Goal: Task Accomplishment & Management: Use online tool/utility

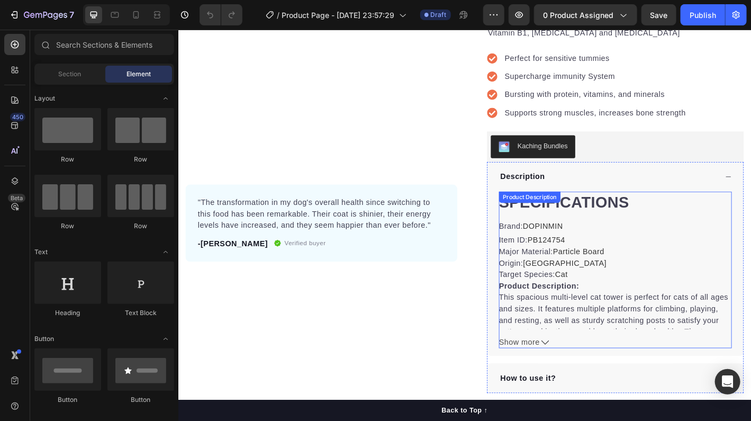
scroll to position [265, 0]
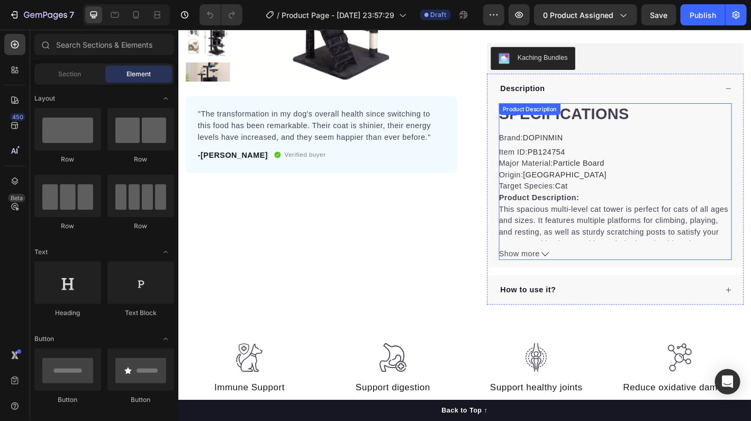
click at [561, 272] on span "Show more" at bounding box center [555, 278] width 45 height 13
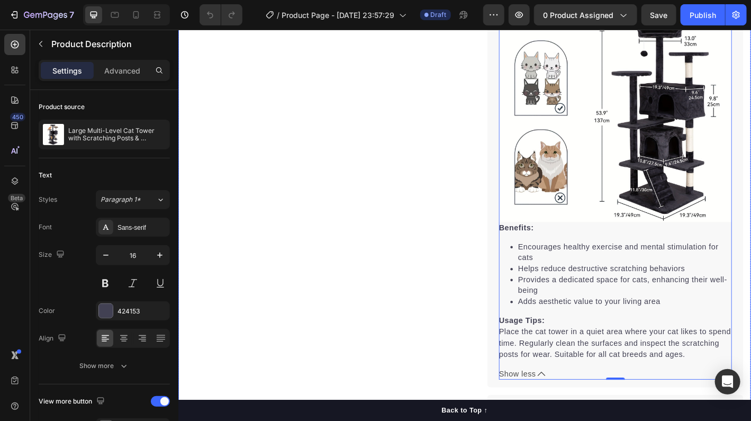
scroll to position [1005, 0]
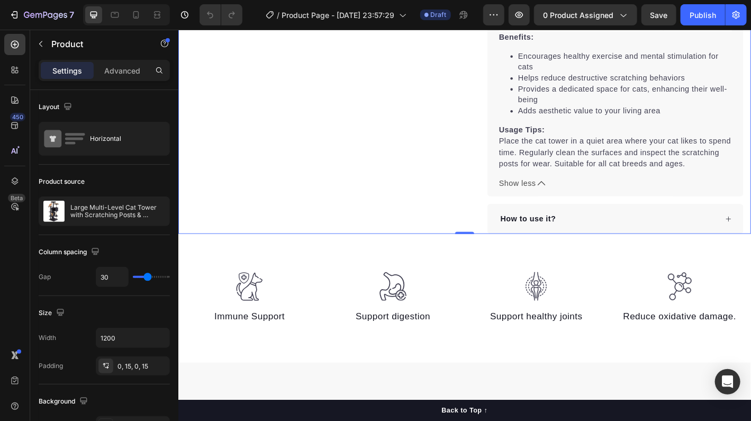
click at [603, 237] on div "How to use it?" at bounding box center [654, 239] width 242 height 16
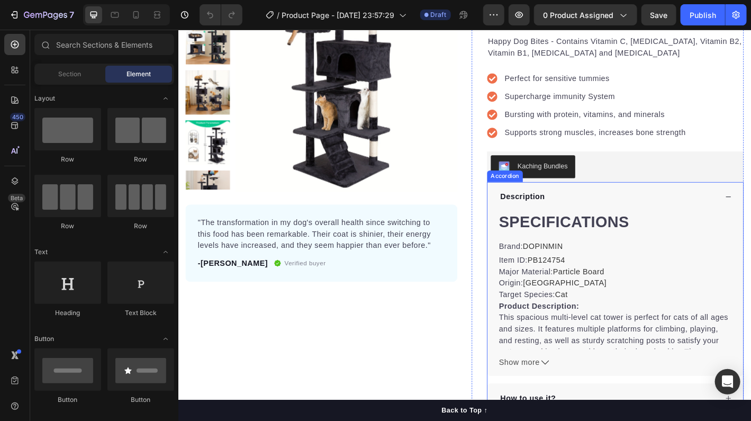
scroll to position [159, 0]
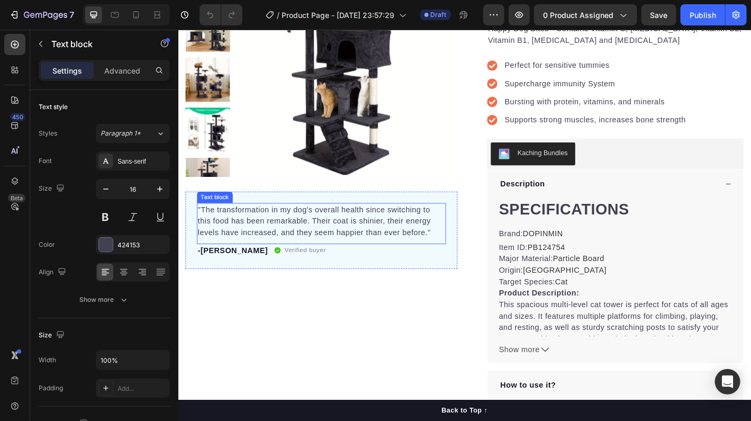
click at [338, 239] on p ""The transformation in my dog's overall health since switching to this food has…" at bounding box center [336, 242] width 274 height 38
click at [284, 211] on icon at bounding box center [281, 211] width 8 height 8
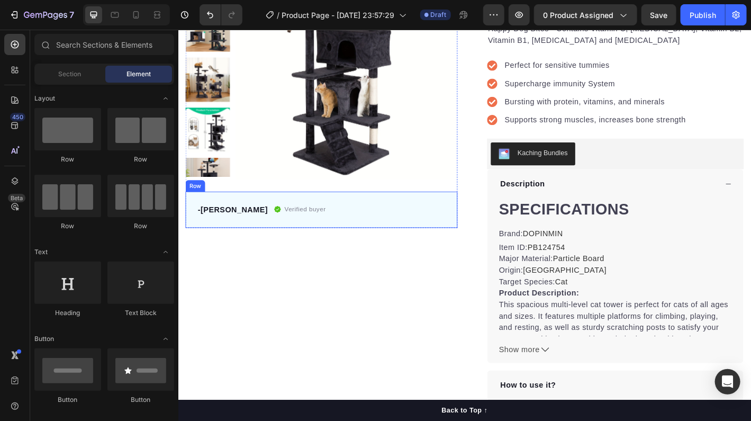
click at [293, 217] on div "-Daisy Text block Verified buyer Item list Row Row" at bounding box center [337, 229] width 302 height 40
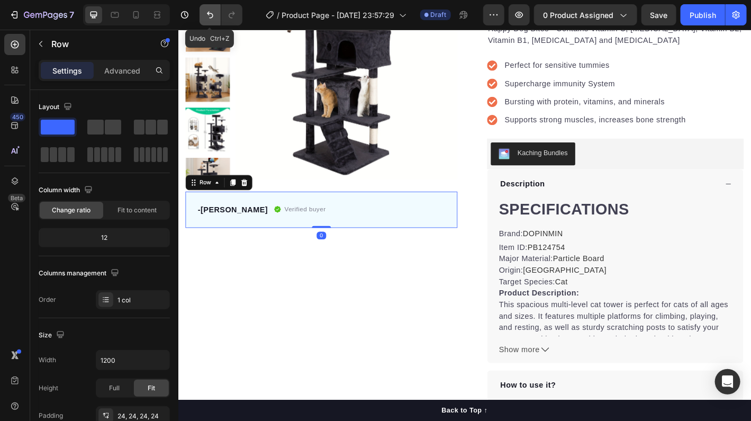
click at [207, 16] on icon "Undo/Redo" at bounding box center [210, 15] width 11 height 11
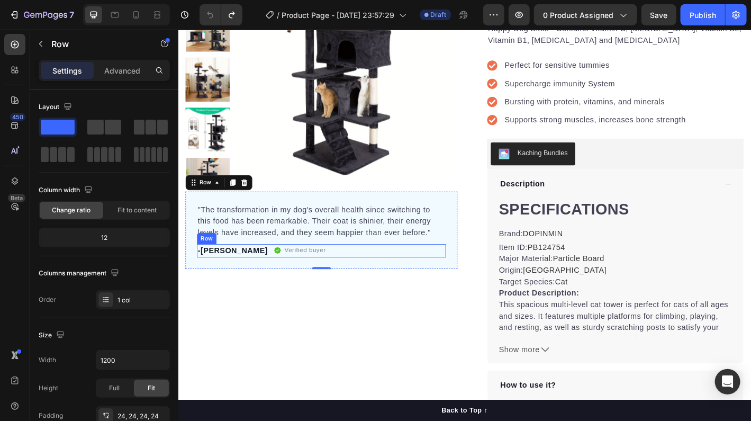
click at [292, 274] on div "-Daisy Text block Verified buyer Item list Row" at bounding box center [336, 274] width 276 height 15
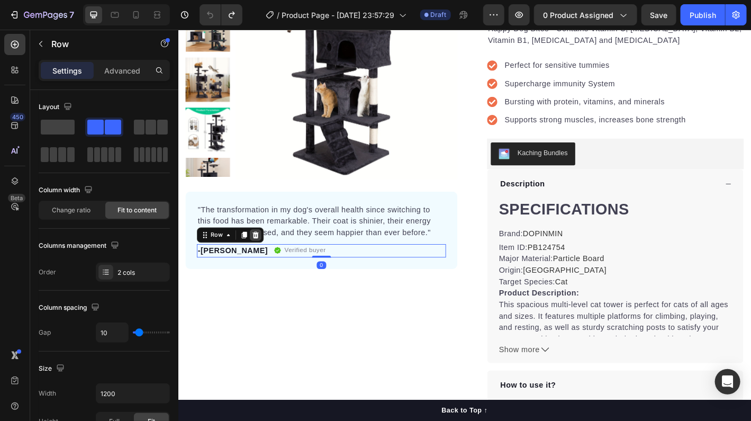
click at [261, 258] on icon at bounding box center [263, 256] width 7 height 7
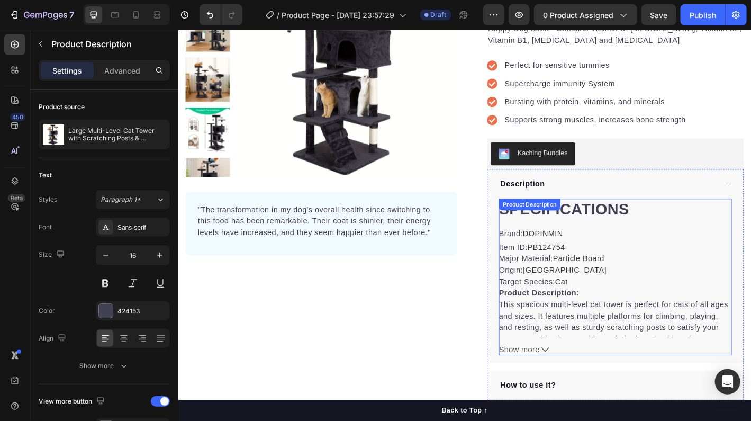
click at [533, 317] on strong "Product Description:" at bounding box center [577, 321] width 89 height 9
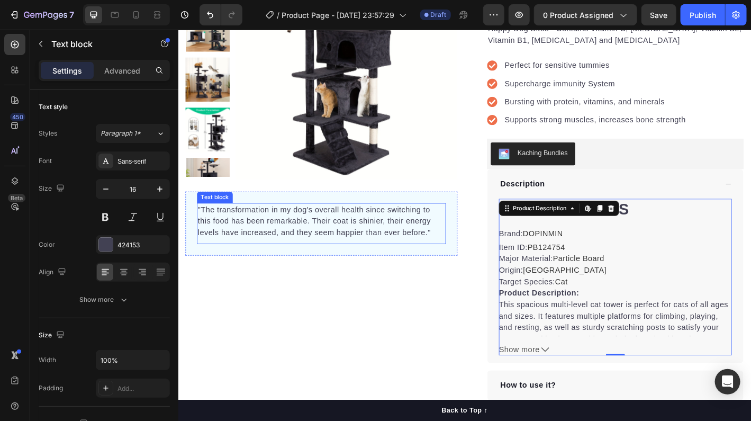
click at [456, 249] on p ""The transformation in my dog's overall health since switching to this food has…" at bounding box center [336, 242] width 274 height 38
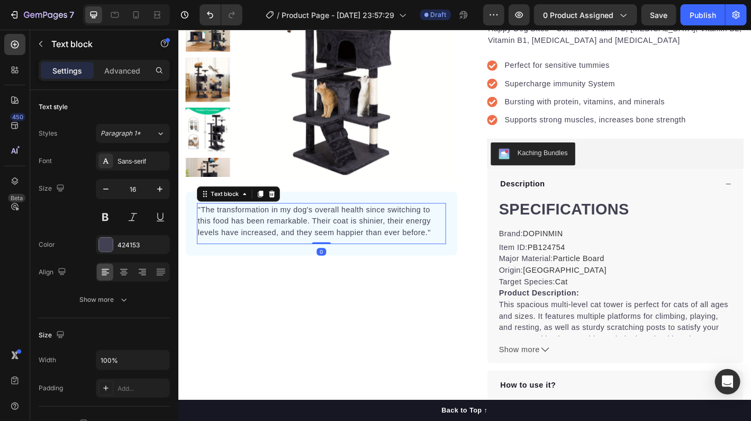
click at [455, 251] on p ""The transformation in my dog's overall health since switching to this food has…" at bounding box center [336, 242] width 274 height 38
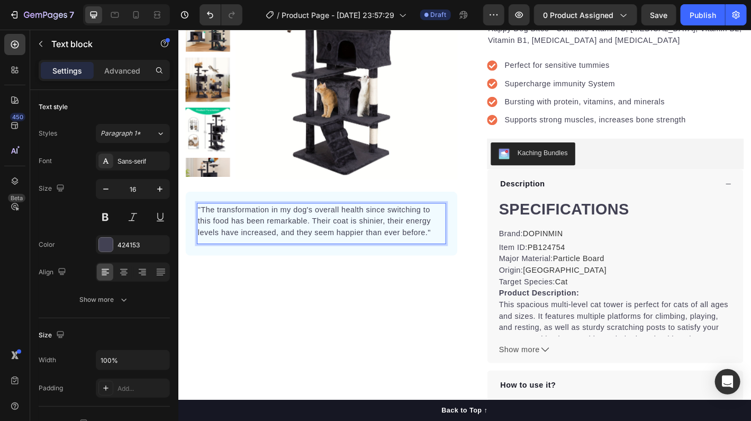
click at [456, 253] on p ""The transformation in my dog's overall health since switching to this food has…" at bounding box center [336, 242] width 274 height 38
click at [201, 228] on p ""The transformation in my dog's overall health since switching to this food has…" at bounding box center [336, 242] width 274 height 38
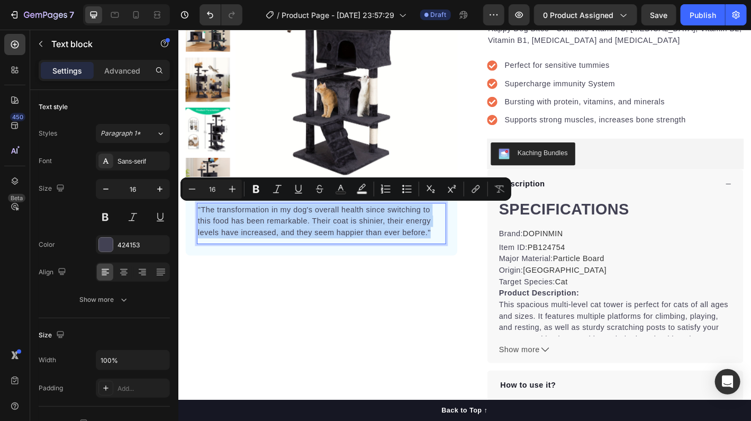
drag, startPoint x: 201, startPoint y: 228, endPoint x: 407, endPoint y: 256, distance: 208.8
click at [407, 256] on p ""The transformation in my dog's overall health since switching to this food has…" at bounding box center [336, 242] width 274 height 38
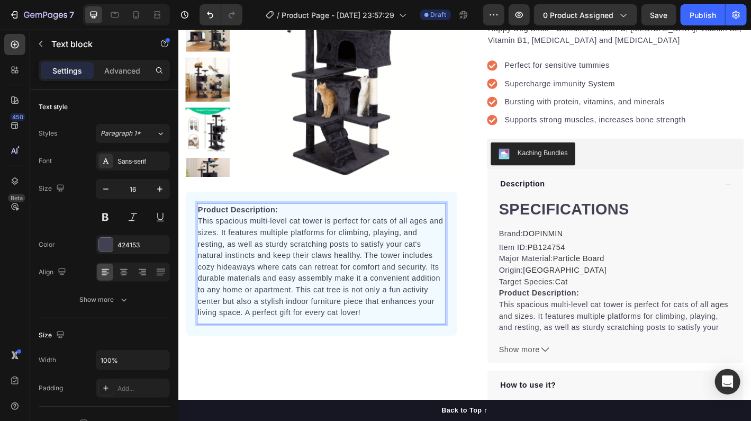
click at [359, 312] on p "Product Description: This spacious multi-level cat tower is perfect for cats of…" at bounding box center [336, 286] width 274 height 127
click at [383, 387] on div "Product Images Product Description: This spacious multi-level cat tower is perf…" at bounding box center [337, 195] width 302 height 492
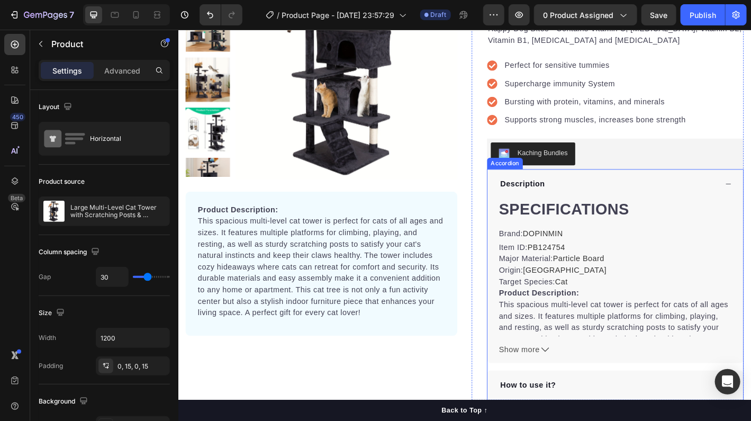
click at [609, 198] on div "Description" at bounding box center [654, 201] width 242 height 16
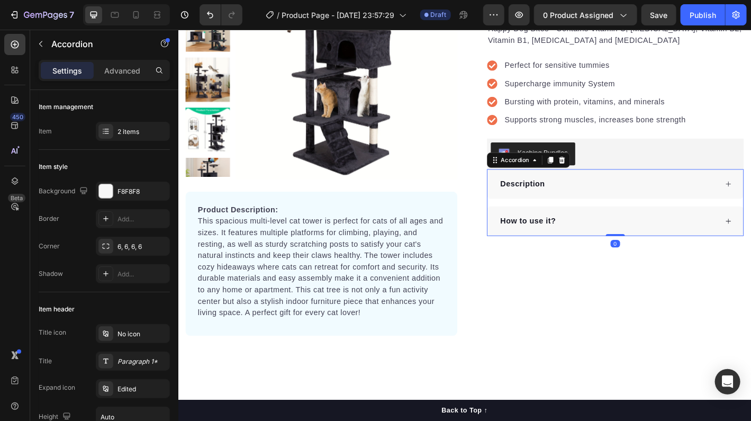
click at [609, 198] on div "Description" at bounding box center [654, 201] width 242 height 16
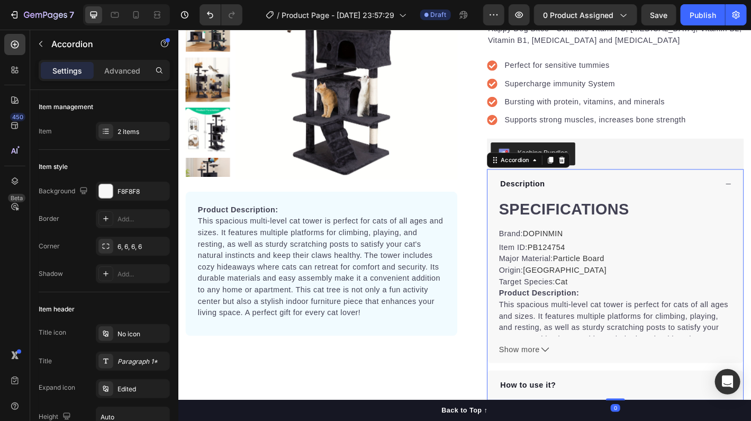
click at [569, 202] on p "Description" at bounding box center [560, 200] width 50 height 13
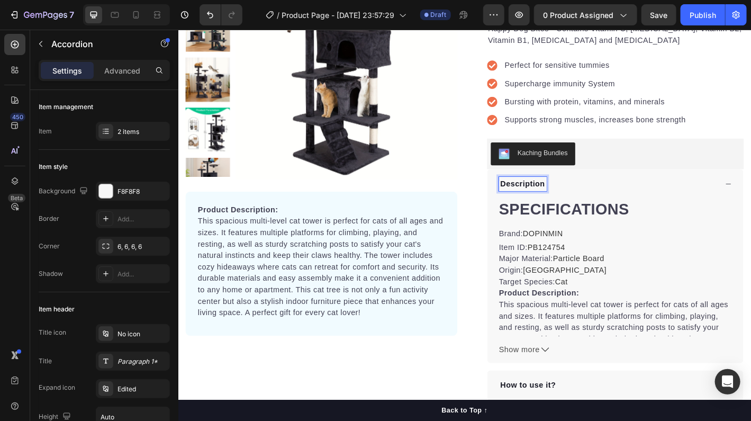
click at [524, 192] on div "Description" at bounding box center [663, 200] width 284 height 33
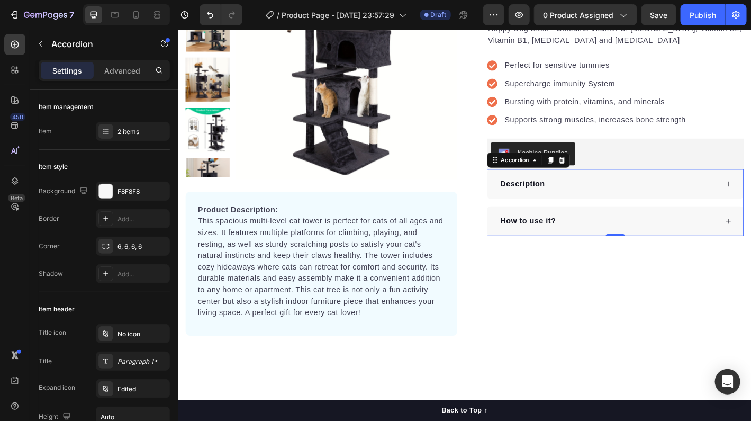
click at [524, 192] on div "Description" at bounding box center [663, 200] width 284 height 33
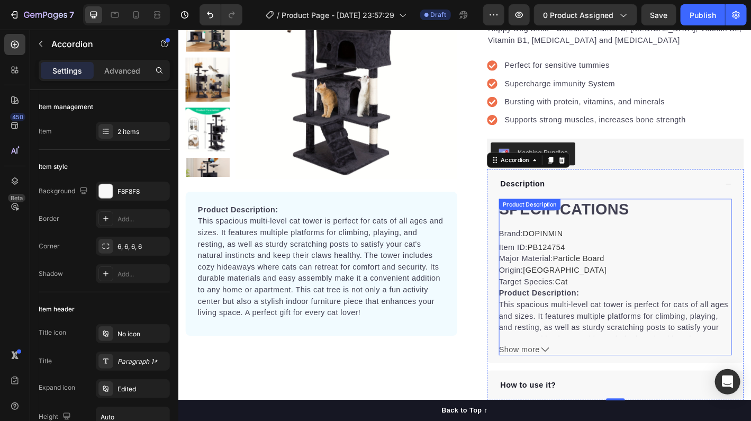
drag, startPoint x: 544, startPoint y: 204, endPoint x: 624, endPoint y: 285, distance: 114.1
click at [625, 286] on div "Description SPECIFICATIONS Brand : DOPINMIN Item ID : PB124754 Major Material :…" at bounding box center [663, 291] width 284 height 215
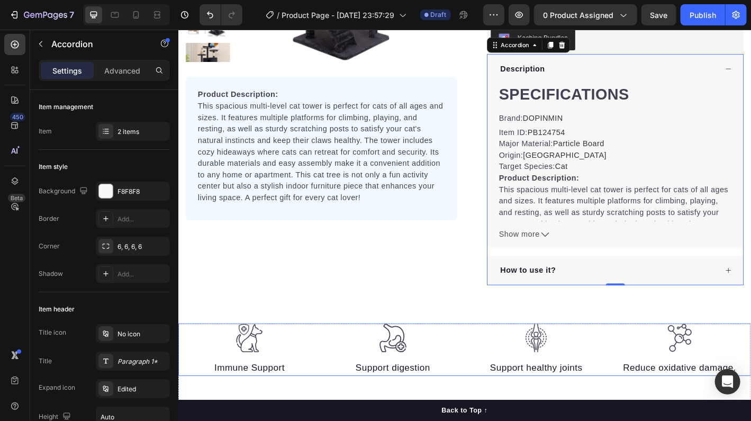
scroll to position [265, 0]
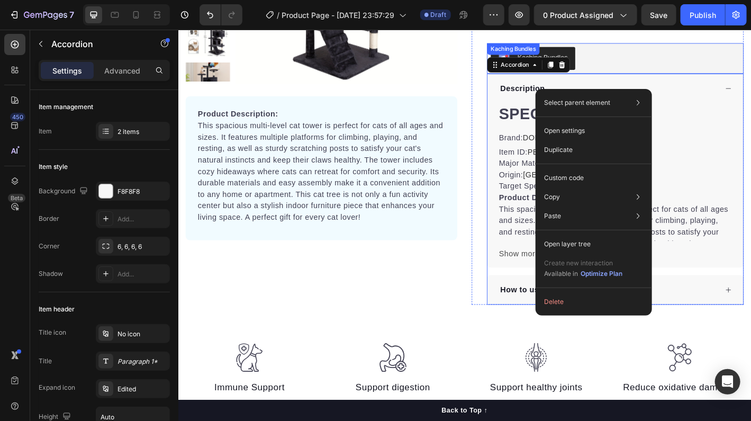
click at [667, 50] on div "Kaching Bundles" at bounding box center [662, 61] width 276 height 25
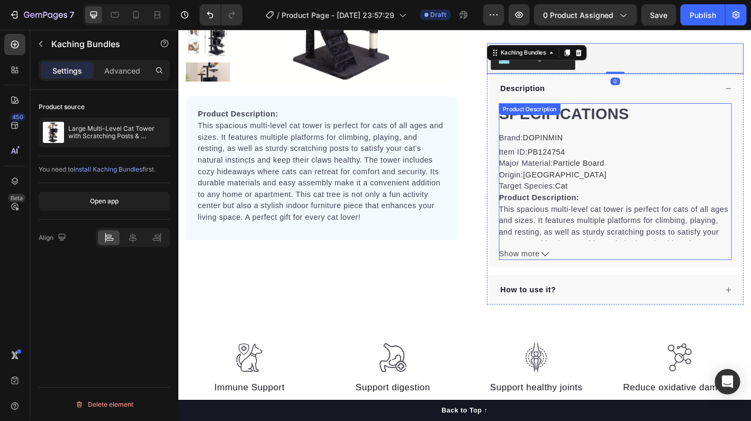
scroll to position [159, 0]
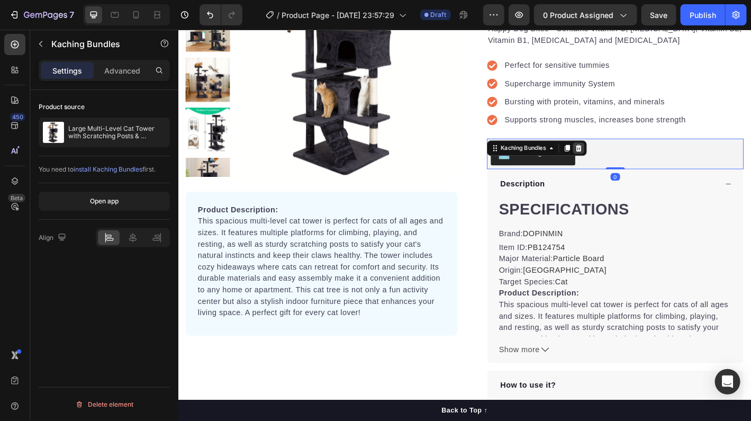
click at [619, 158] on icon at bounding box center [622, 160] width 7 height 7
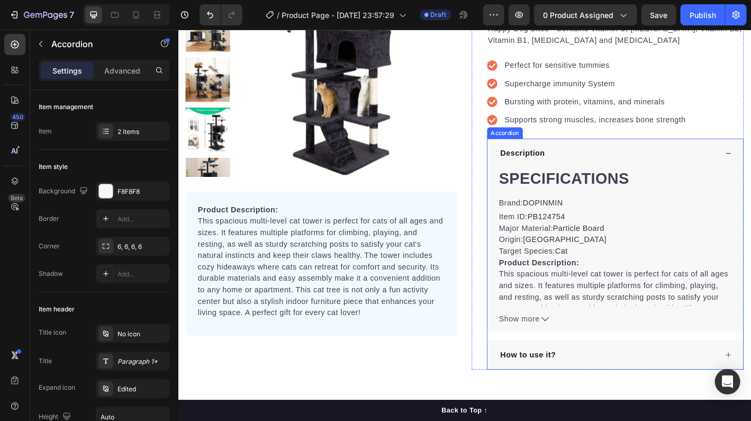
click at [576, 151] on div "Description" at bounding box center [663, 166] width 284 height 33
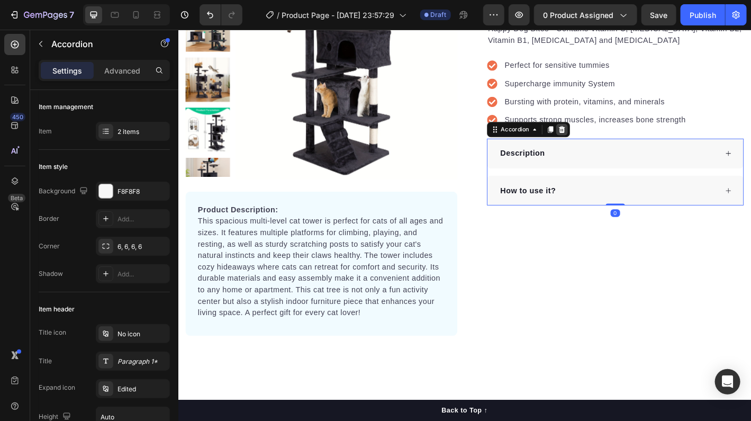
click at [600, 137] on icon at bounding box center [603, 140] width 7 height 7
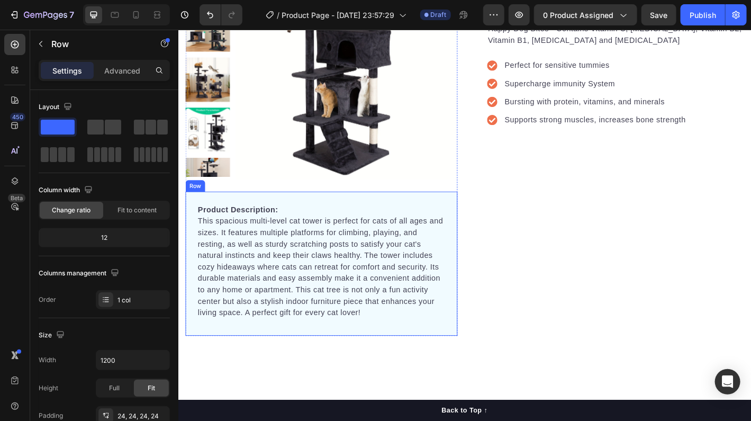
click at [368, 216] on div "Product Description: This spacious multi-level cat tower is perfect for cats of…" at bounding box center [337, 289] width 302 height 160
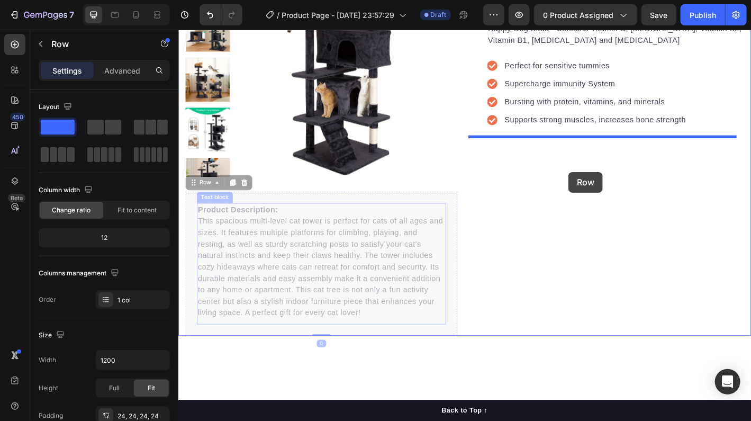
drag, startPoint x: 368, startPoint y: 216, endPoint x: 610, endPoint y: 187, distance: 243.6
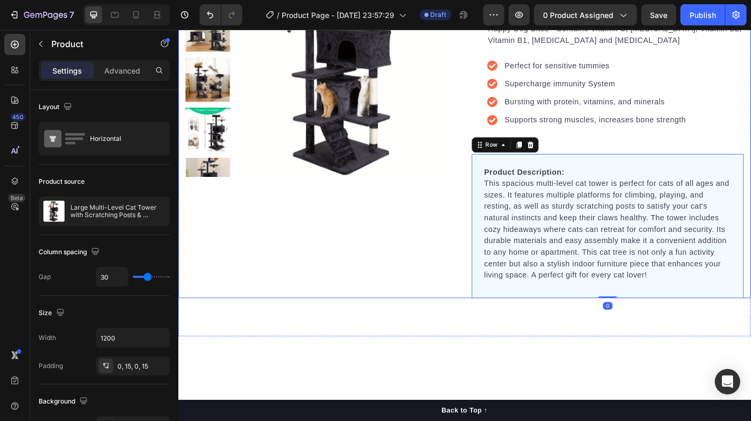
click at [406, 320] on div "Product Images "My dog absolutely loves this food! It's clear that the taste an…" at bounding box center [337, 138] width 302 height 378
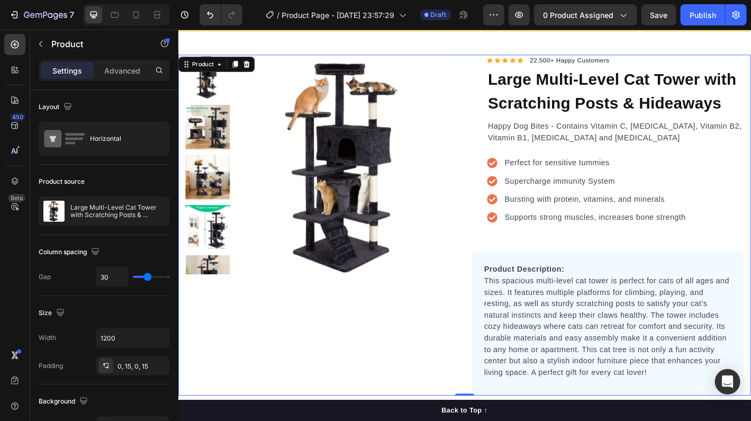
scroll to position [53, 0]
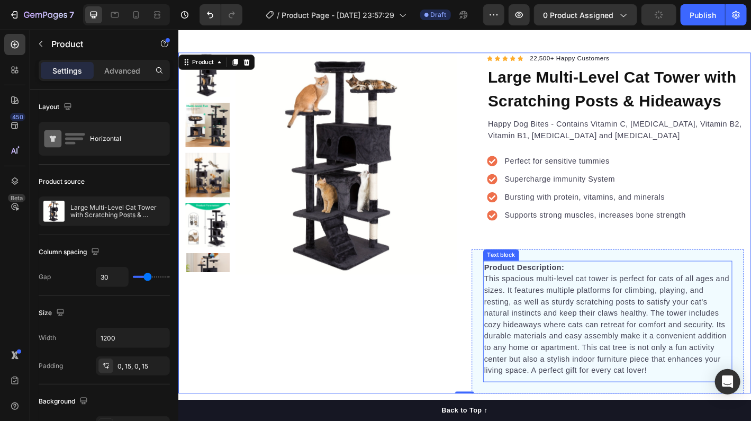
click at [624, 287] on p "Product Description: This spacious multi-level cat tower is perfect for cats of…" at bounding box center [654, 350] width 274 height 127
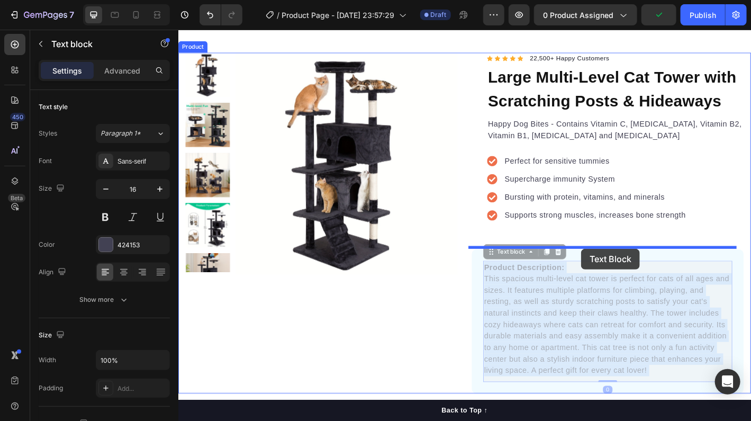
drag, startPoint x: 624, startPoint y: 284, endPoint x: 624, endPoint y: 273, distance: 11.7
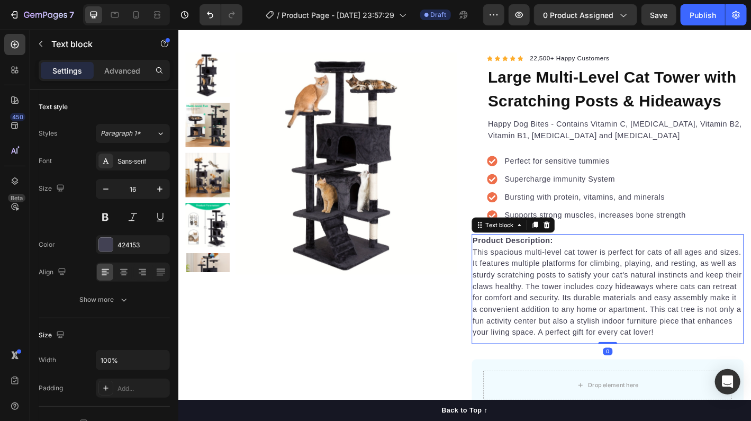
drag, startPoint x: 642, startPoint y: 374, endPoint x: 642, endPoint y: 357, distance: 16.4
click at [642, 357] on div "Product Description: This spacious multi-level cat tower is perfect for cats of…" at bounding box center [654, 317] width 302 height 122
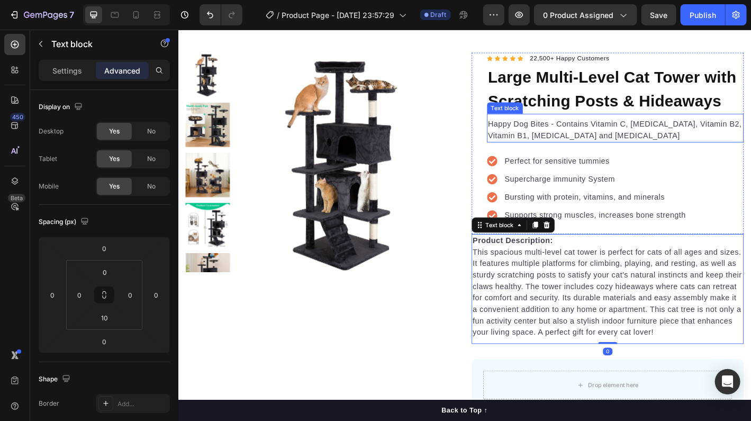
click at [521, 139] on p "Happy Dog Bites - Contains Vitamin C, [MEDICAL_DATA], Vitamin B2, Vitamin B1, […" at bounding box center [662, 140] width 283 height 25
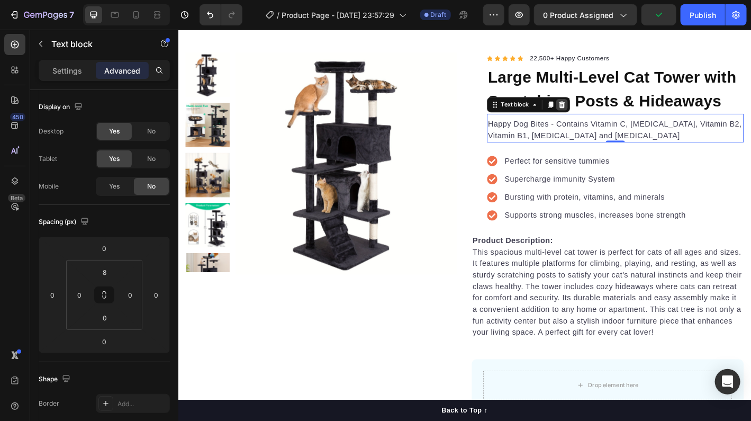
click at [600, 114] on icon at bounding box center [603, 112] width 7 height 7
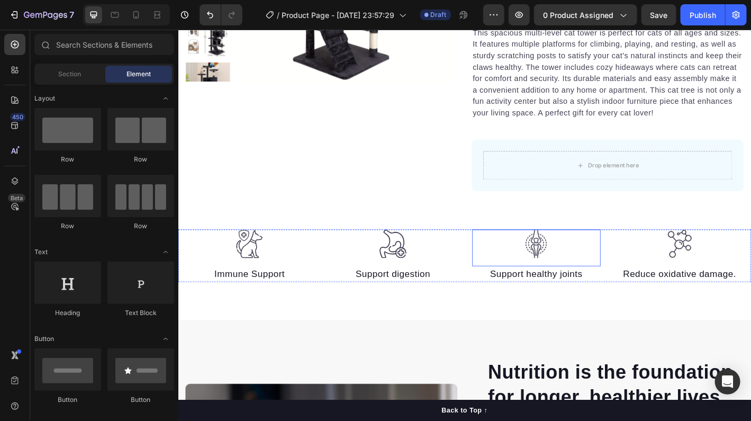
scroll to position [0, 0]
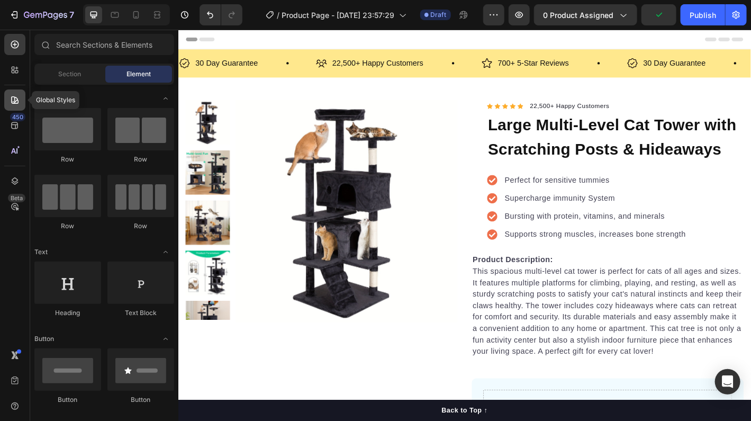
click at [20, 103] on div at bounding box center [14, 99] width 21 height 21
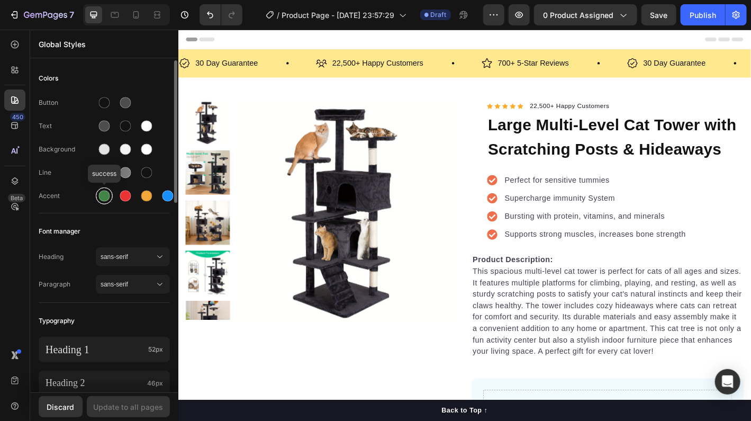
click at [108, 193] on div at bounding box center [104, 196] width 11 height 11
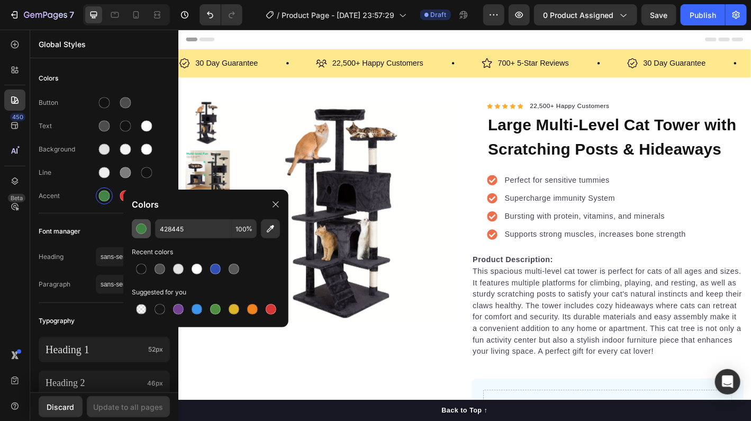
click at [144, 228] on div "button" at bounding box center [141, 228] width 11 height 11
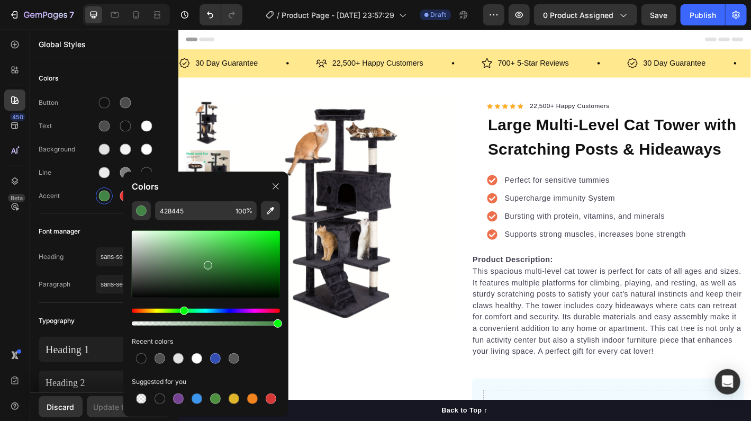
click at [211, 255] on div at bounding box center [206, 264] width 148 height 67
type input "4BA04F"
click at [111, 406] on div "Update to all pages" at bounding box center [129, 406] width 70 height 11
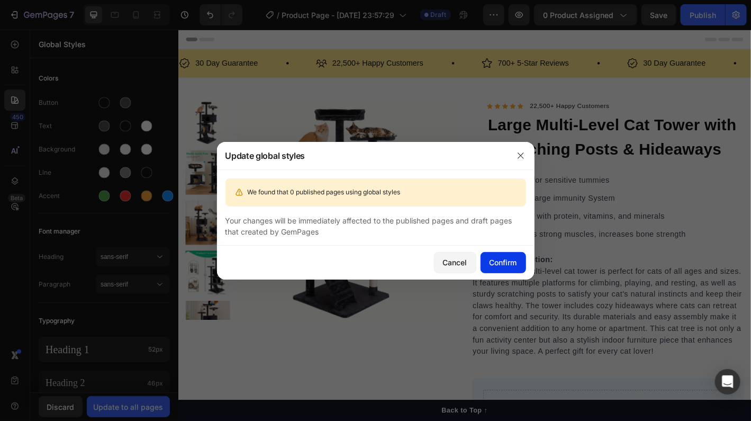
click at [503, 257] on div "Confirm" at bounding box center [503, 262] width 28 height 11
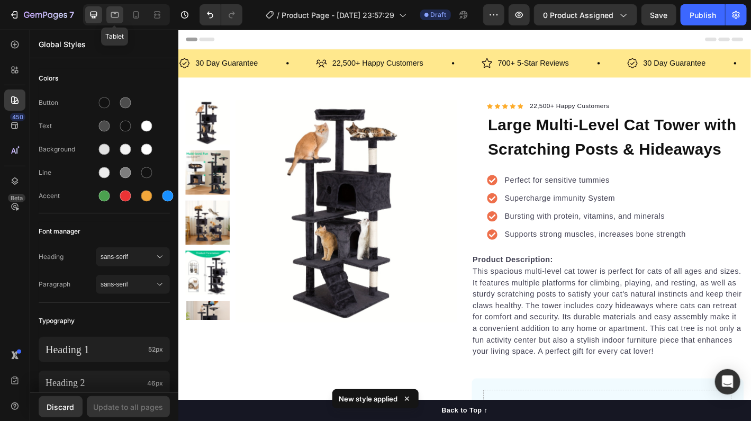
click at [113, 12] on icon at bounding box center [115, 15] width 11 height 11
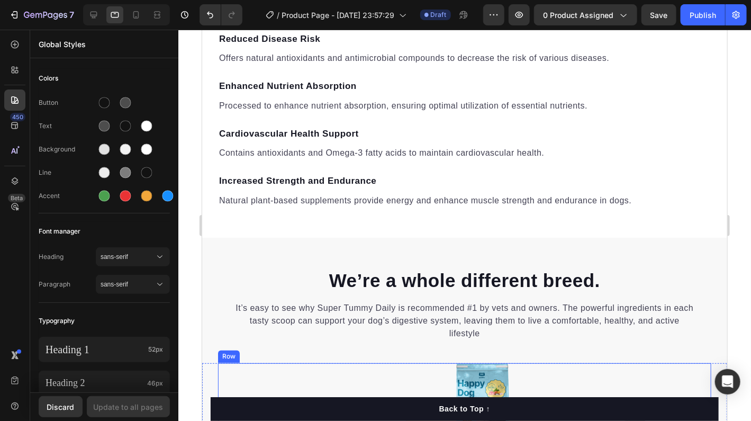
scroll to position [2646, 0]
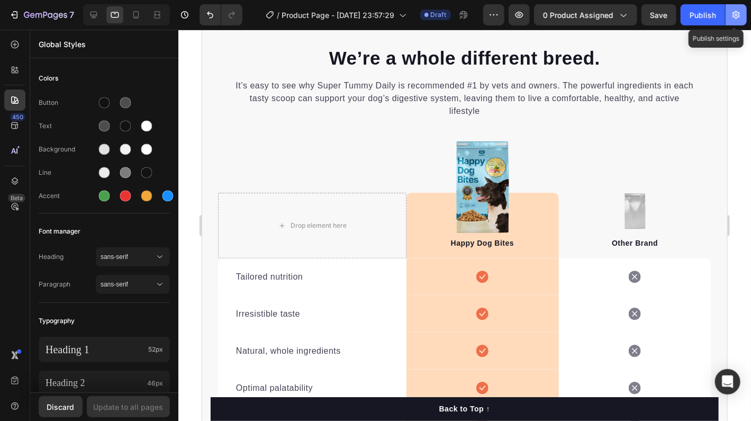
click at [739, 14] on icon "button" at bounding box center [735, 15] width 7 height 8
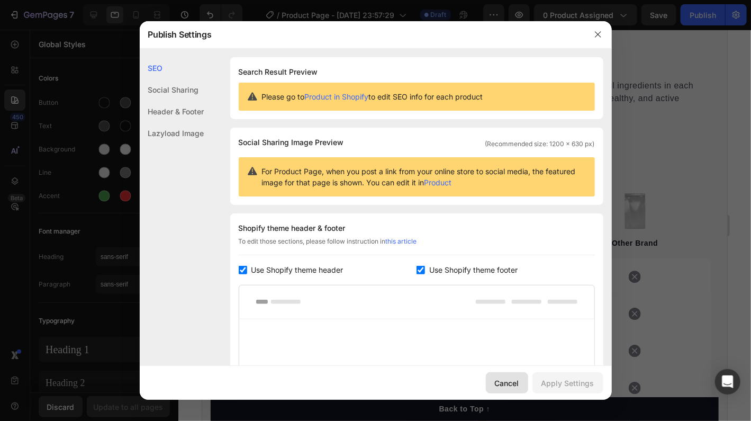
click at [520, 388] on button "Cancel" at bounding box center [507, 382] width 42 height 21
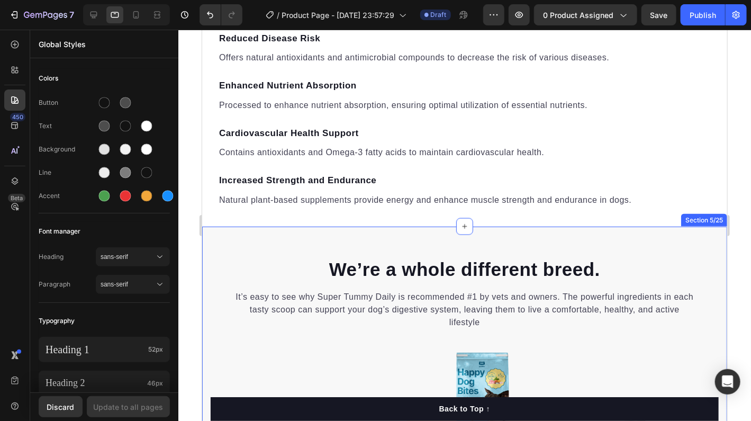
scroll to position [2434, 0]
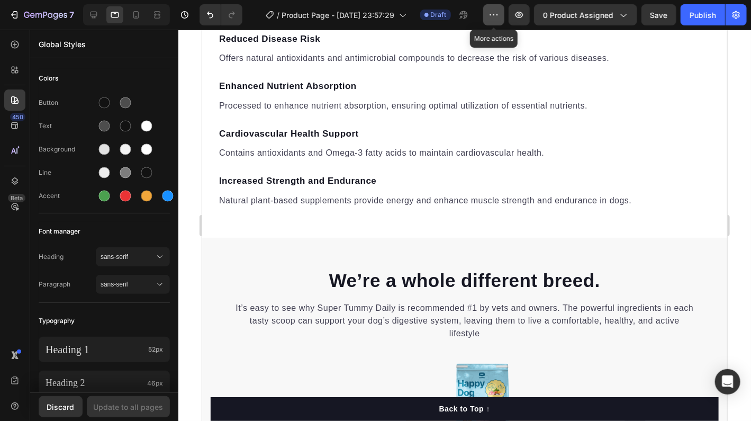
click at [499, 18] on icon "button" at bounding box center [493, 15] width 11 height 11
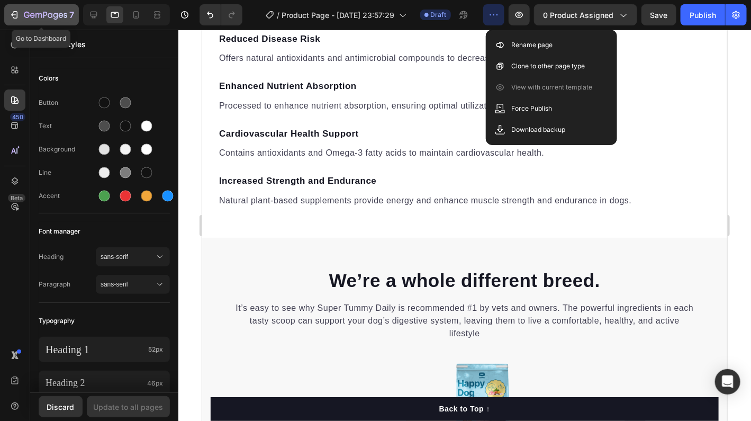
click at [14, 12] on icon "button" at bounding box center [15, 14] width 5 height 7
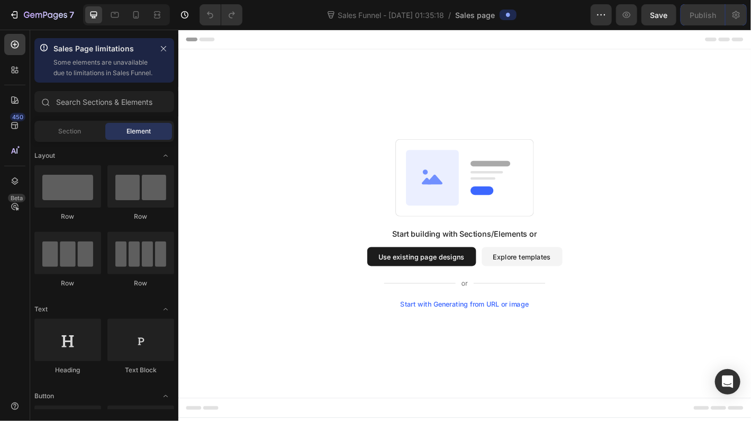
click at [497, 332] on div "Start with Generating from URL or image" at bounding box center [495, 334] width 142 height 8
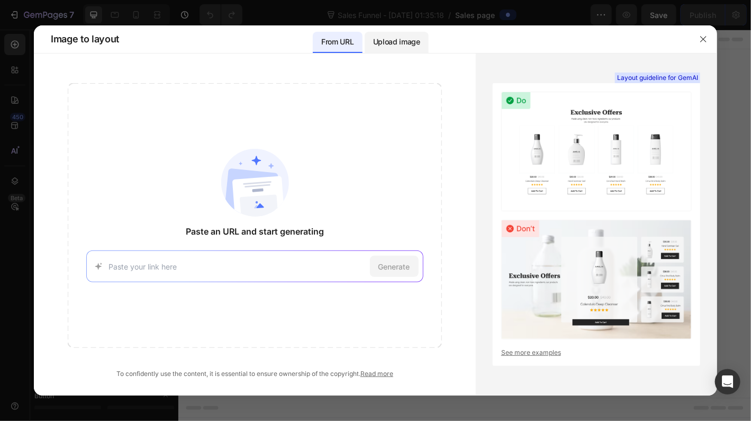
click at [392, 44] on p "Upload image" at bounding box center [396, 41] width 47 height 13
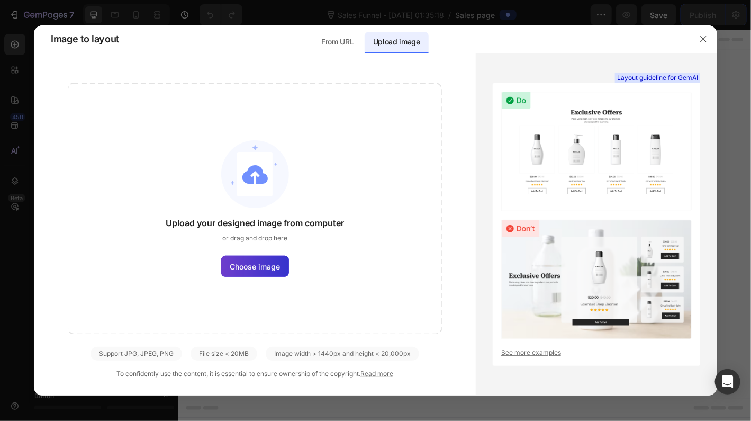
click at [273, 265] on span "Choose image" at bounding box center [255, 266] width 50 height 11
click at [0, 0] on input "Choose image" at bounding box center [0, 0] width 0 height 0
click at [701, 37] on icon "button" at bounding box center [703, 39] width 8 height 8
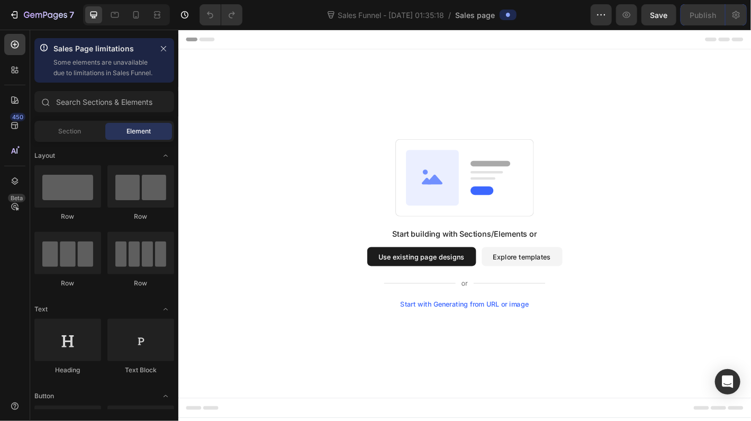
click at [432, 283] on button "Use existing page designs" at bounding box center [447, 280] width 121 height 21
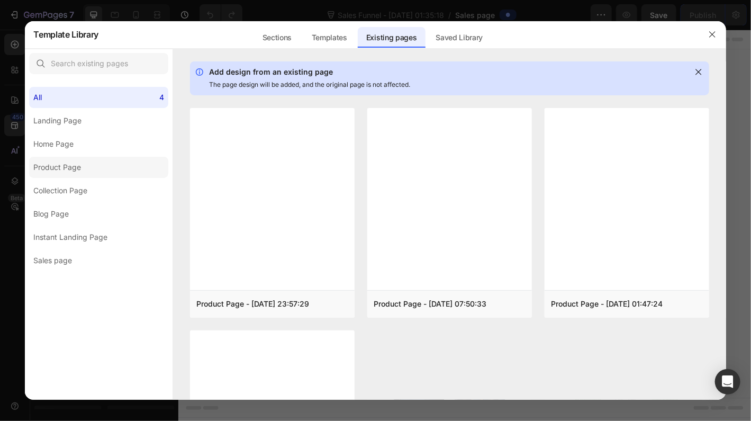
click at [81, 170] on div "Product Page" at bounding box center [59, 167] width 52 height 13
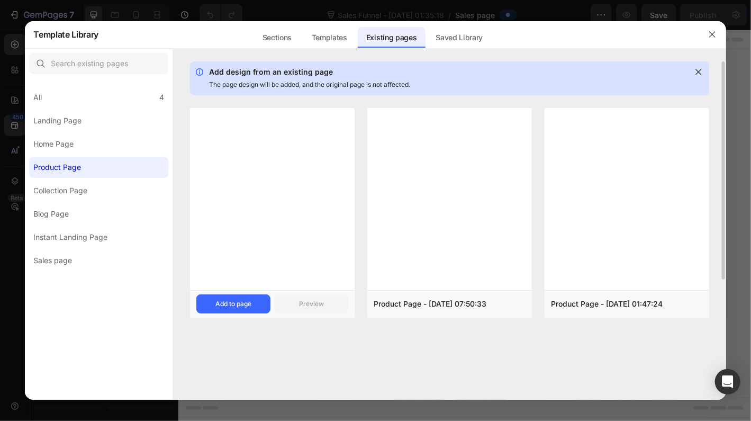
click at [269, 221] on div at bounding box center [272, 199] width 165 height 182
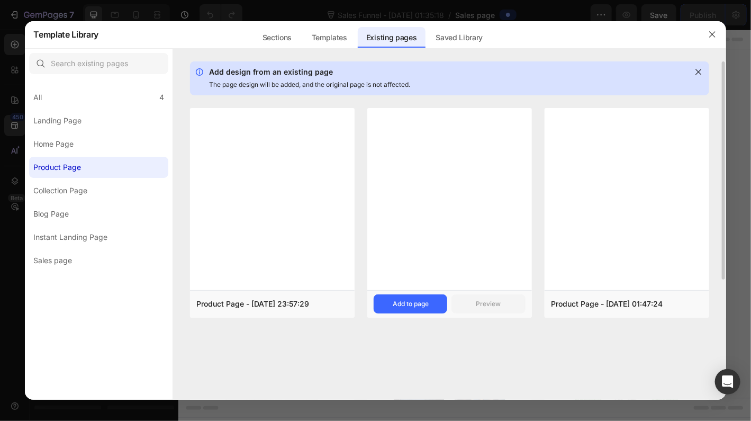
click at [458, 252] on div at bounding box center [449, 199] width 165 height 182
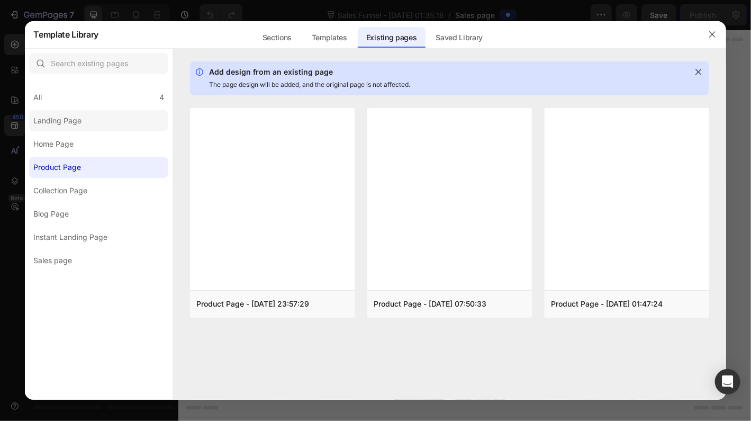
click at [81, 123] on div "Landing Page" at bounding box center [57, 120] width 48 height 13
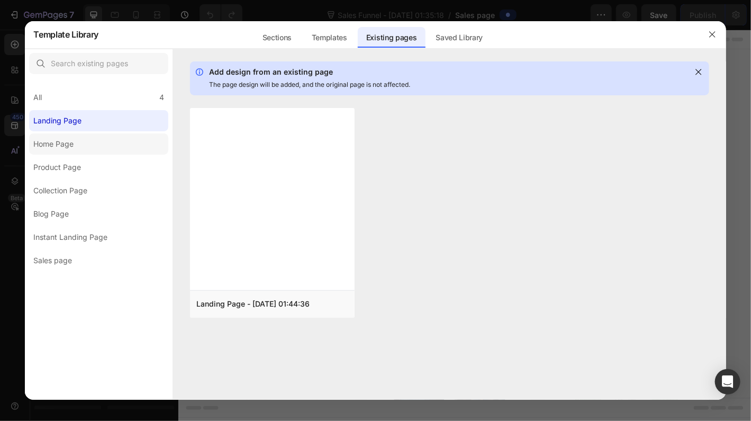
click at [85, 153] on label "Home Page" at bounding box center [98, 143] width 139 height 21
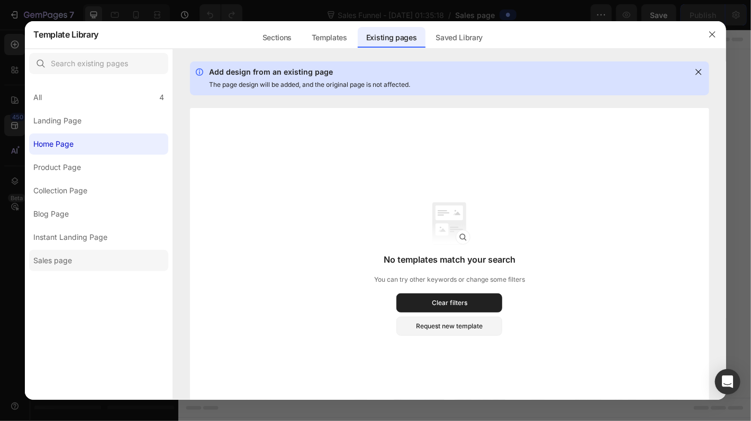
click at [79, 260] on label "Sales page" at bounding box center [98, 260] width 139 height 21
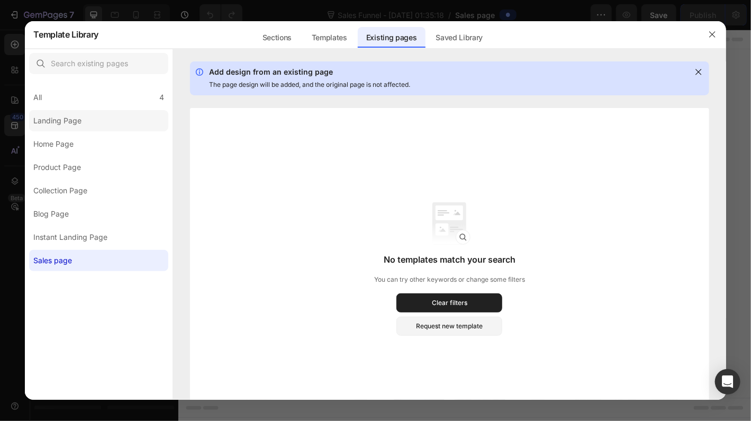
click at [60, 115] on div "Landing Page" at bounding box center [57, 120] width 48 height 13
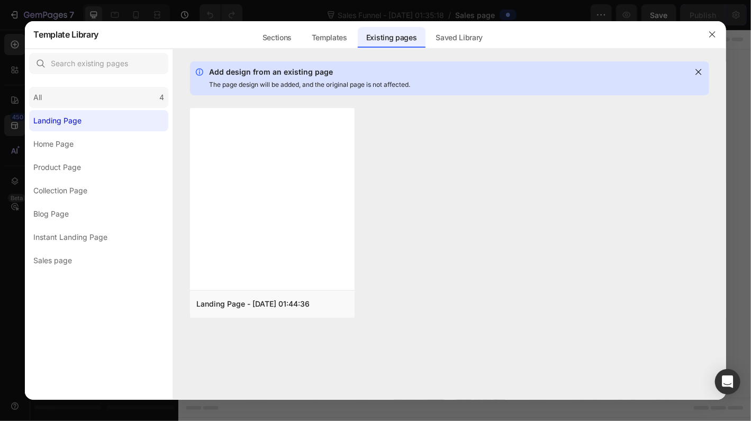
click at [61, 102] on div "All 4" at bounding box center [98, 97] width 139 height 21
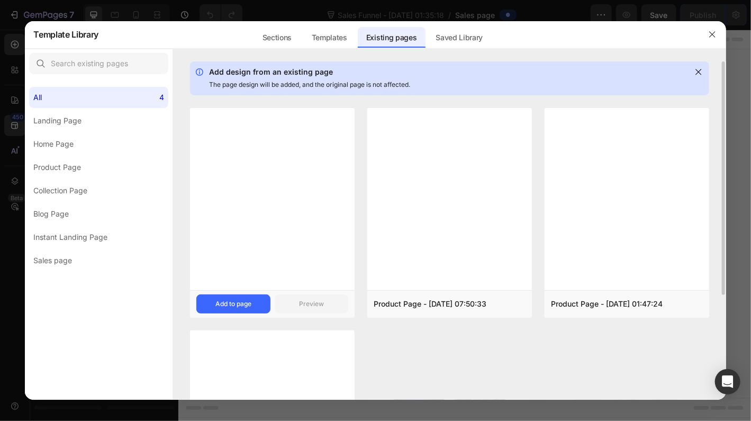
click at [316, 208] on div at bounding box center [272, 199] width 165 height 182
click at [292, 81] on div "The page design will be added, and the original page is not affected." at bounding box center [448, 84] width 478 height 13
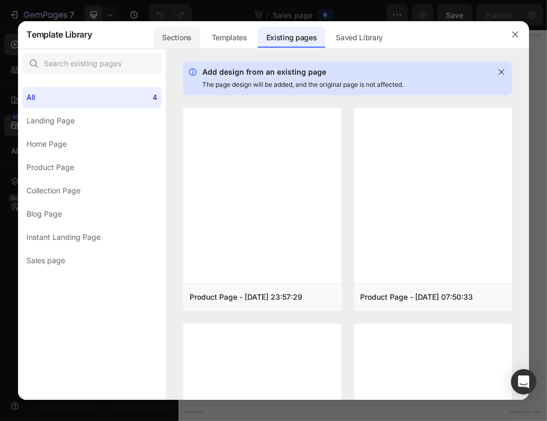
click at [176, 40] on div "Sections" at bounding box center [176, 37] width 46 height 21
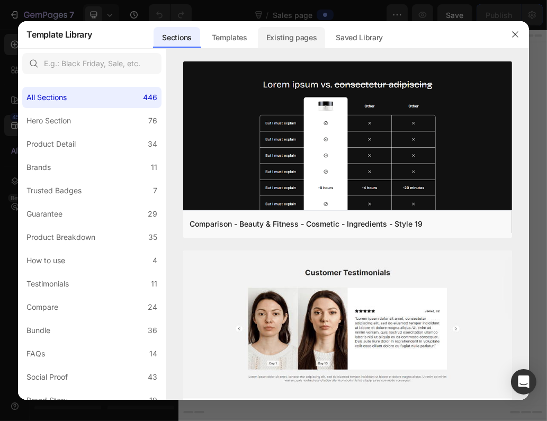
click at [288, 40] on div "Existing pages" at bounding box center [292, 37] width 68 height 21
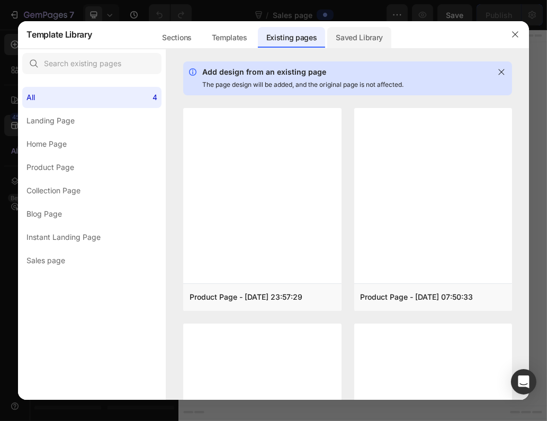
click at [357, 36] on div "Saved Library" at bounding box center [359, 37] width 64 height 21
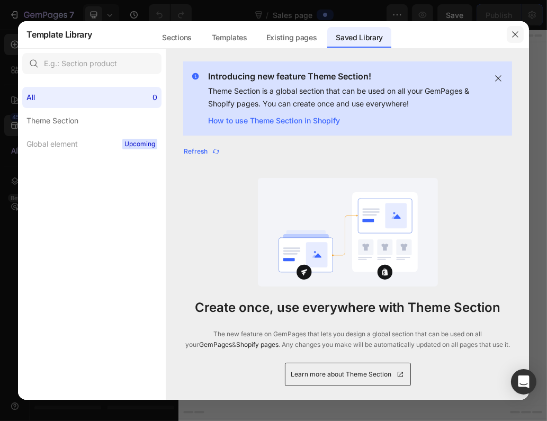
click at [514, 38] on icon "button" at bounding box center [515, 34] width 8 height 8
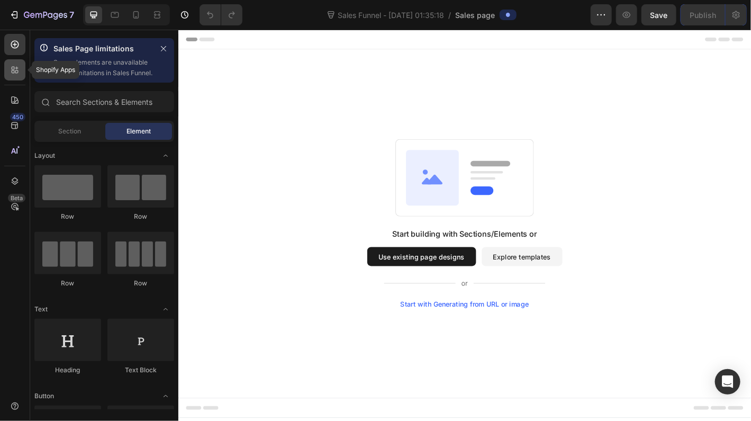
click at [15, 71] on icon at bounding box center [16, 71] width 3 height 3
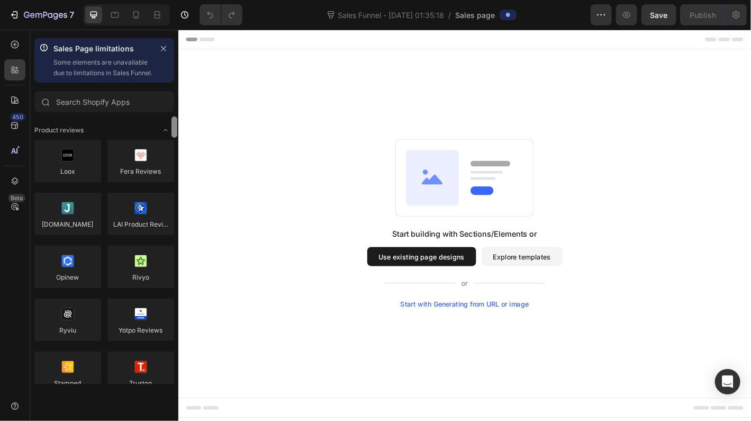
click at [176, 199] on div at bounding box center [174, 249] width 8 height 267
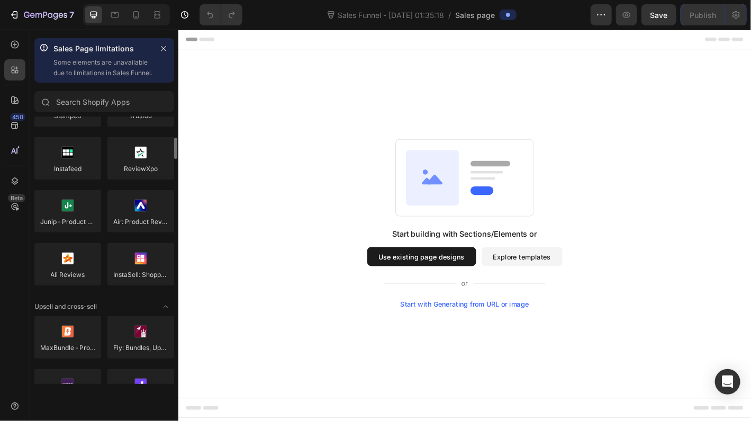
click at [475, 334] on div "Start with Generating from URL or image" at bounding box center [495, 334] width 142 height 8
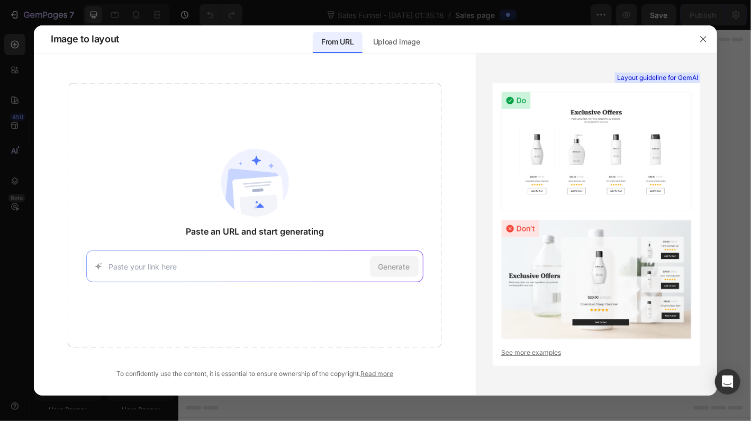
click at [161, 269] on input at bounding box center [236, 266] width 257 height 11
drag, startPoint x: 208, startPoint y: 257, endPoint x: 155, endPoint y: 265, distance: 54.5
click at [155, 265] on input at bounding box center [236, 266] width 257 height 11
paste input "https://v812ia-tn.myshopify.com › products › 70-54-cat-tree-large-cat-tower-bea…"
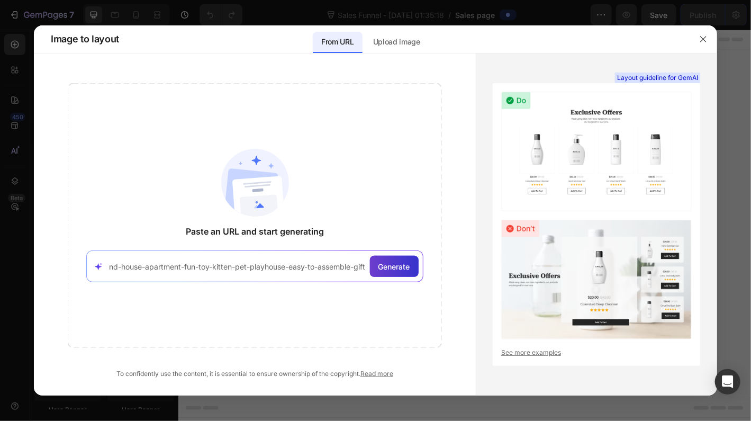
type input "https://v812ia-tn.myshopify.com › products › 70-54-cat-tree-large-cat-tower-bea…"
click at [396, 269] on span "Generate" at bounding box center [394, 266] width 32 height 11
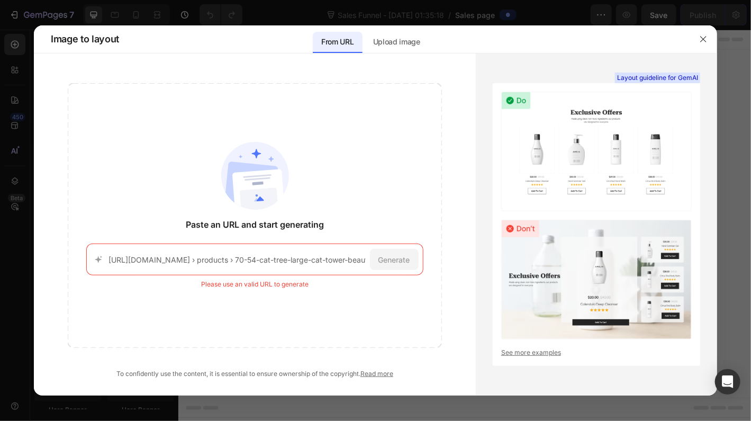
click at [203, 264] on input "https://v812ia-tn.myshopify.com › products › 70-54-cat-tree-large-cat-tower-bea…" at bounding box center [236, 259] width 257 height 11
click at [205, 262] on input "https://v812ia-tn.myshopify.com › products › 70-54-cat-tree-large-cat-tower-bea…" at bounding box center [236, 259] width 257 height 11
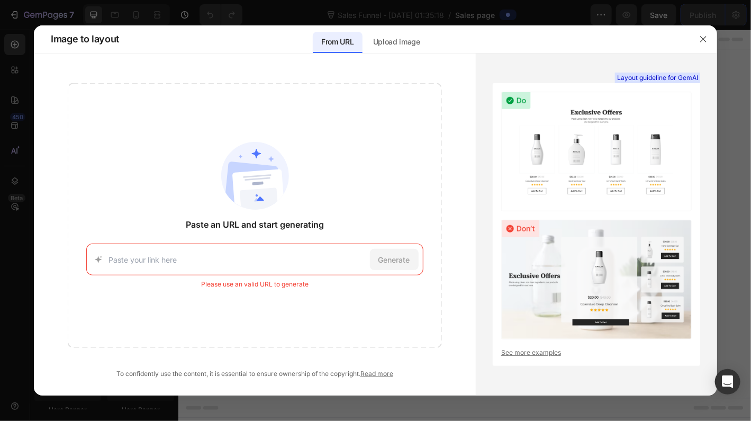
click at [334, 257] on input at bounding box center [236, 259] width 257 height 11
click at [393, 43] on p "Upload image" at bounding box center [396, 41] width 47 height 13
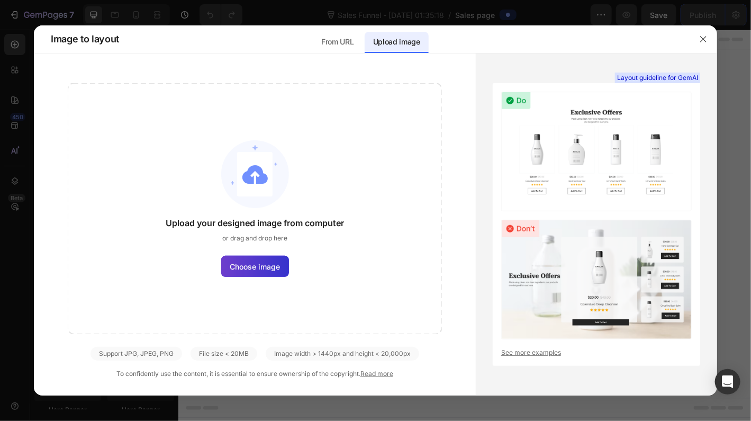
click at [271, 266] on span "Choose image" at bounding box center [255, 266] width 50 height 11
click at [0, 0] on input "Choose image" at bounding box center [0, 0] width 0 height 0
click at [326, 41] on p "From URL" at bounding box center [337, 41] width 32 height 13
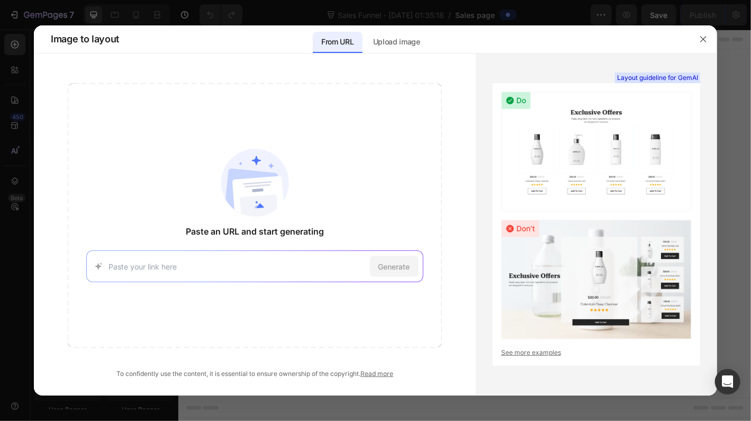
paste input "48906326-4338-41fe-9fb2-adf99ae6a7a5"
click at [393, 265] on span "Generate" at bounding box center [394, 266] width 32 height 11
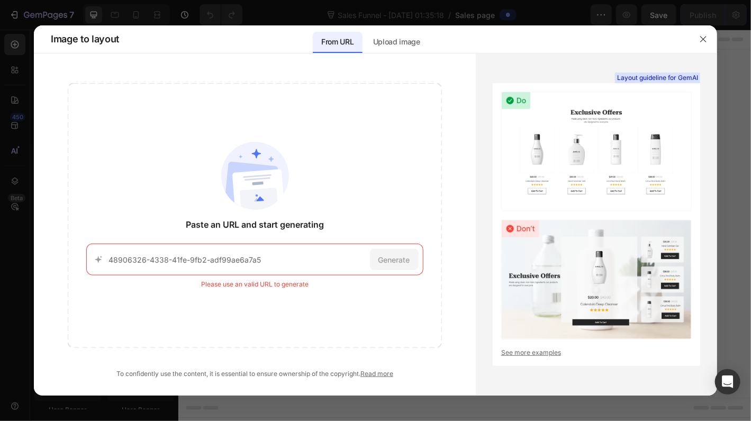
click at [272, 262] on input "48906326-4338-41fe-9fb2-adf99ae6a7a5" at bounding box center [236, 259] width 257 height 11
type input "4"
